Goal: Find specific page/section: Find specific page/section

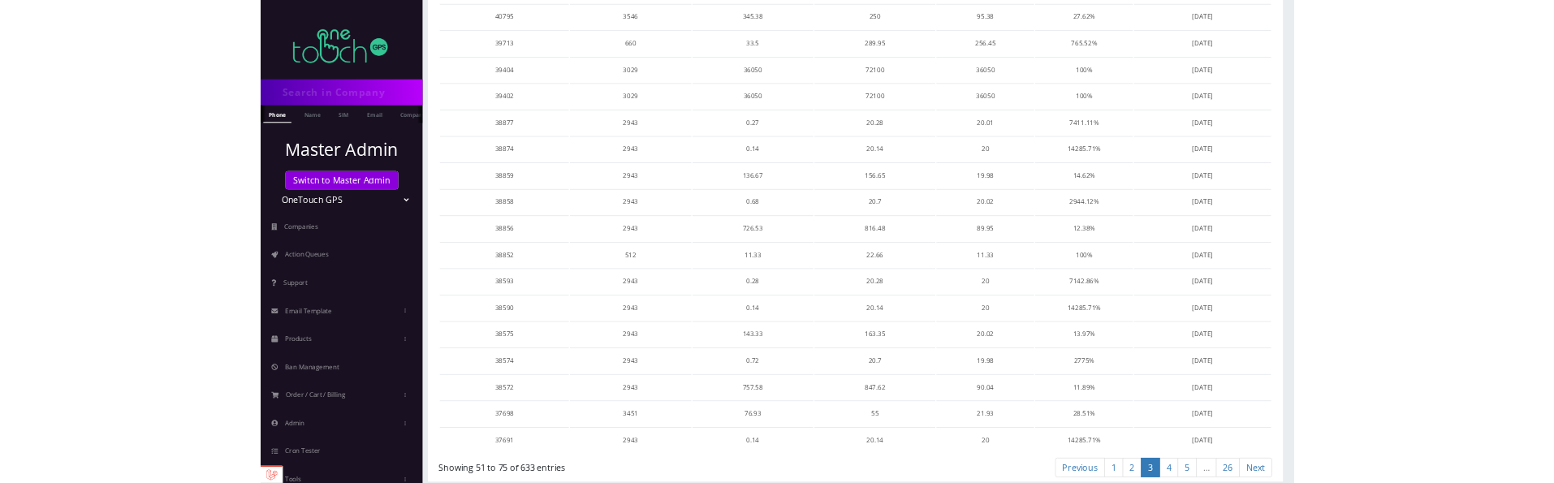
scroll to position [646, 0]
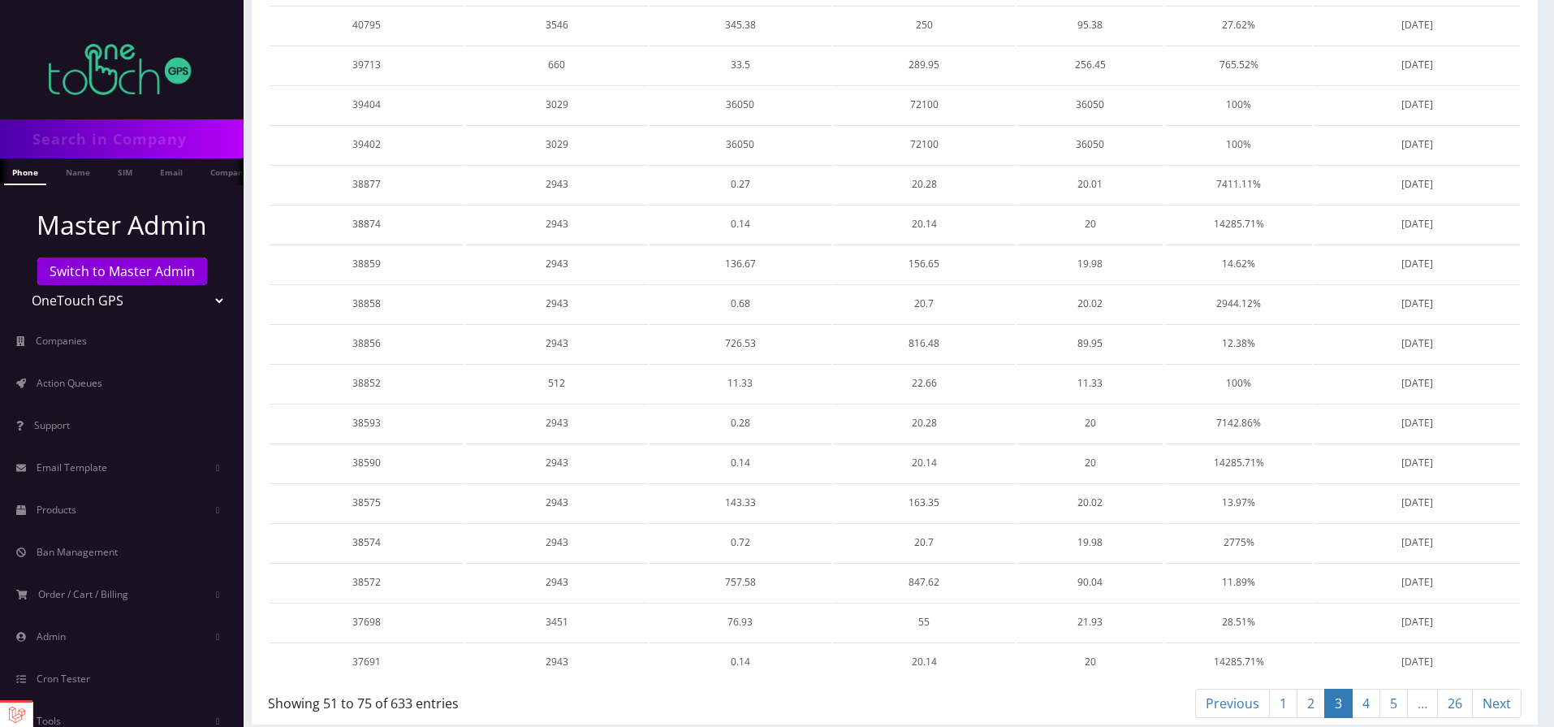
click at [1300, 693] on link "2" at bounding box center [1311, 704] width 28 height 30
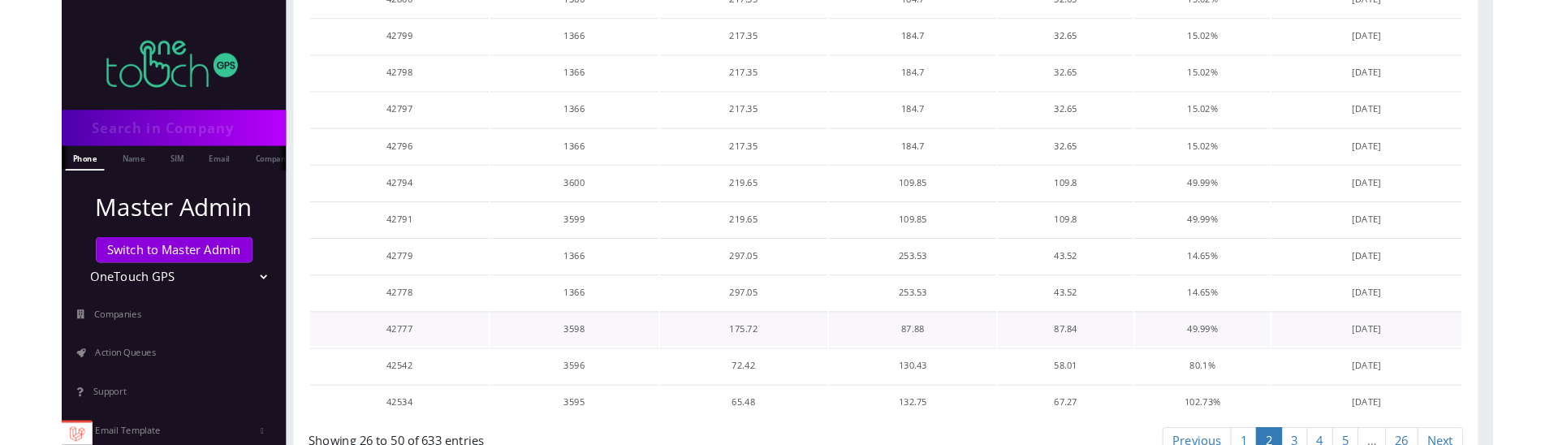
scroll to position [890, 0]
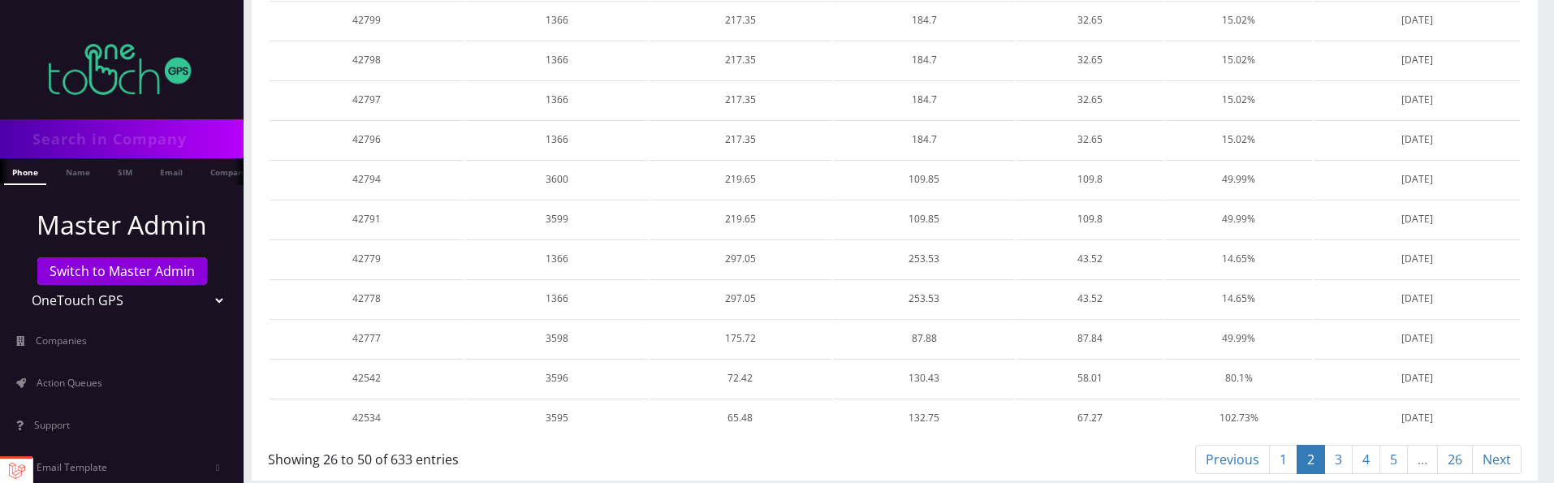
click at [1511, 450] on link "Next" at bounding box center [1497, 460] width 50 height 30
click at [1312, 453] on link "2" at bounding box center [1311, 460] width 28 height 30
click at [1280, 449] on link "1" at bounding box center [1283, 460] width 28 height 30
click at [1307, 445] on link "2" at bounding box center [1311, 460] width 28 height 30
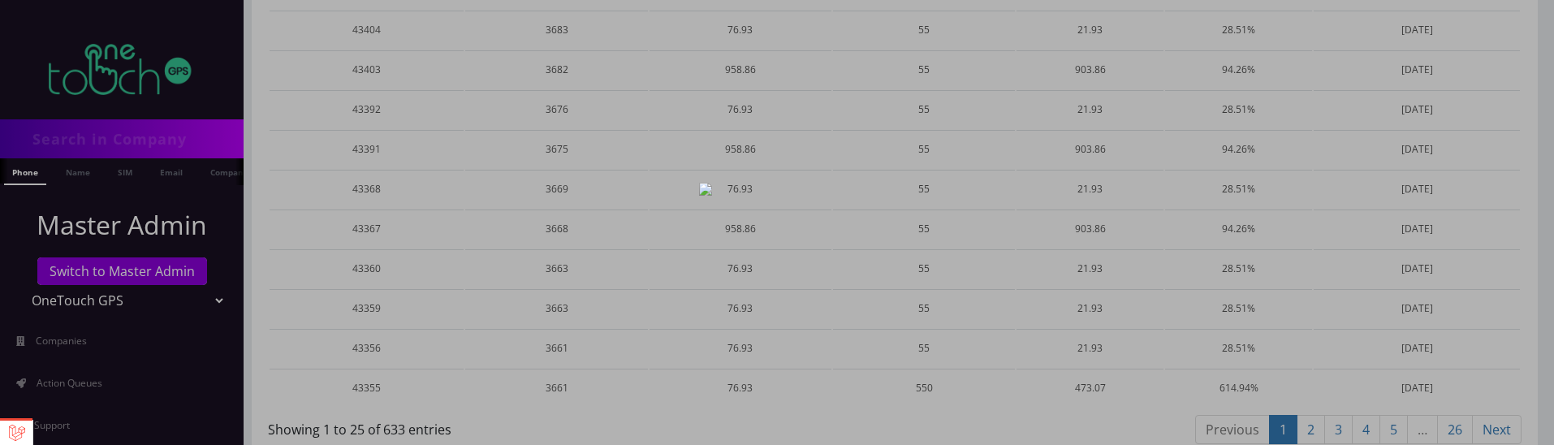
scroll to position [928, 0]
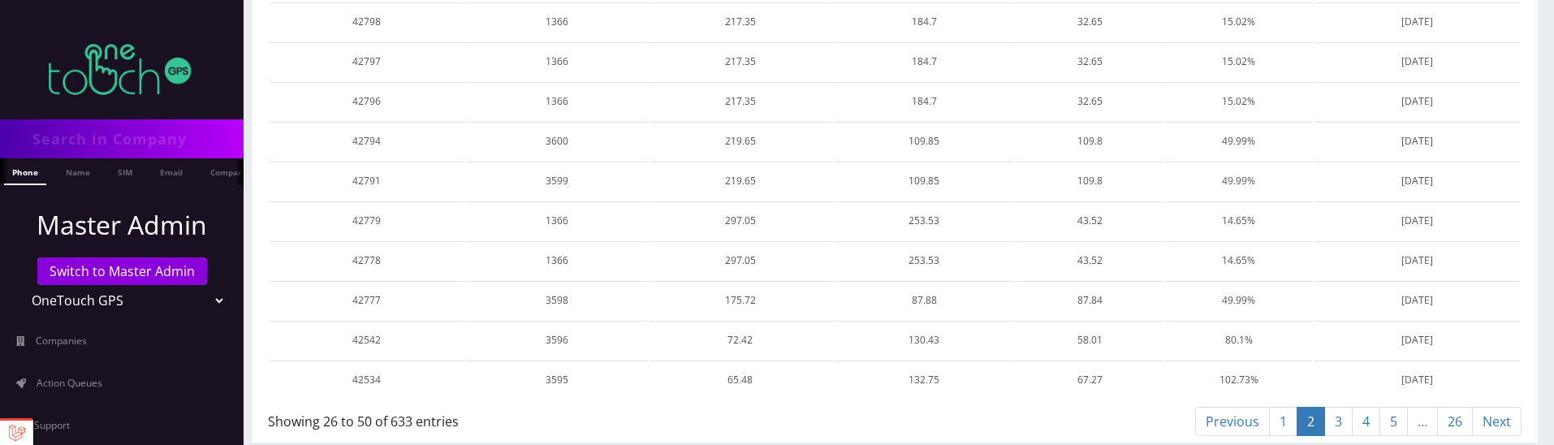
click at [1336, 416] on link "3" at bounding box center [1339, 422] width 28 height 30
click at [1308, 424] on link "2" at bounding box center [1311, 422] width 28 height 30
drag, startPoint x: 1489, startPoint y: 361, endPoint x: 325, endPoint y: 214, distance: 1173.1
click at [893, 292] on td "87.88" at bounding box center [924, 300] width 182 height 38
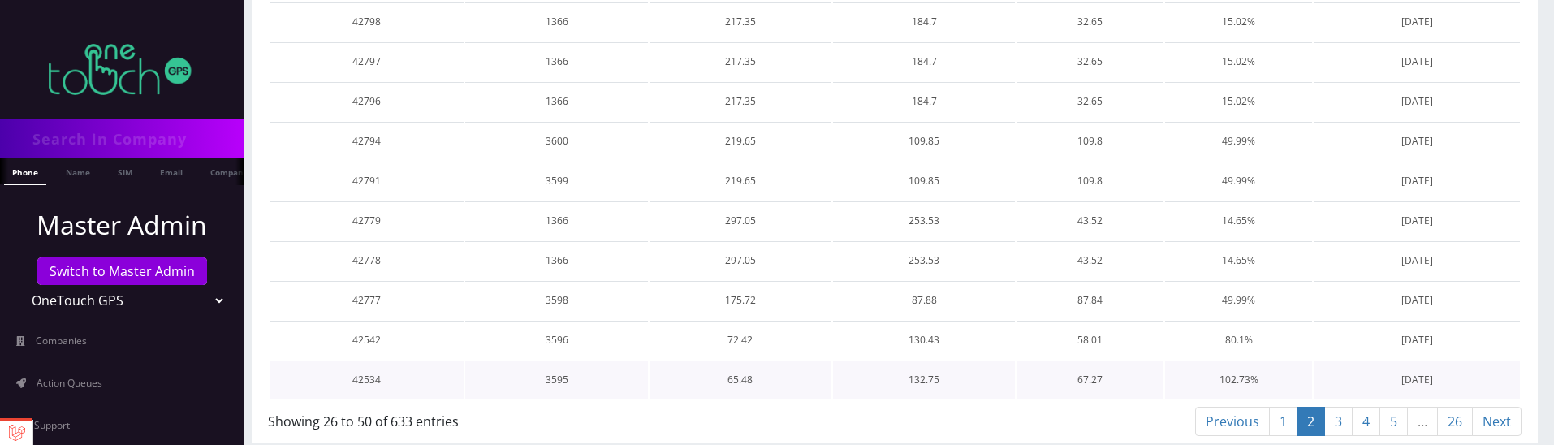
drag, startPoint x: 331, startPoint y: 212, endPoint x: 1466, endPoint y: 364, distance: 1144.7
